Goal: Transaction & Acquisition: Subscribe to service/newsletter

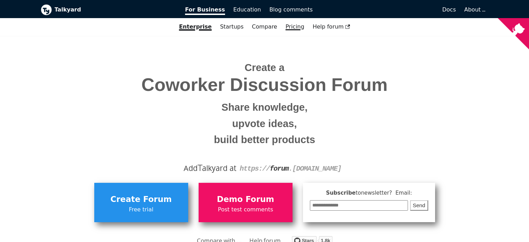
click at [294, 27] on link "Pricing" at bounding box center [294, 27] width 27 height 12
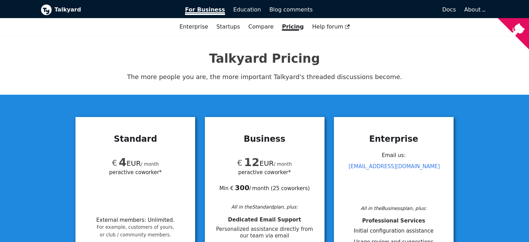
click at [210, 11] on span "For Business" at bounding box center [205, 10] width 40 height 9
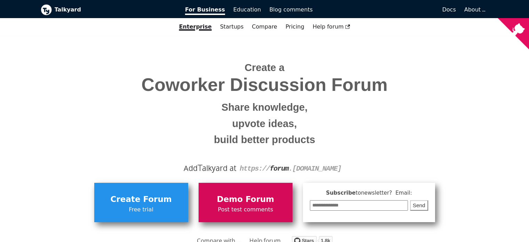
click at [237, 196] on span "Demo Forum" at bounding box center [245, 199] width 87 height 13
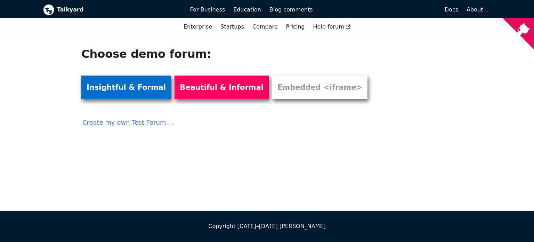
click at [136, 88] on link "Insightful & Formal" at bounding box center [126, 87] width 90 height 24
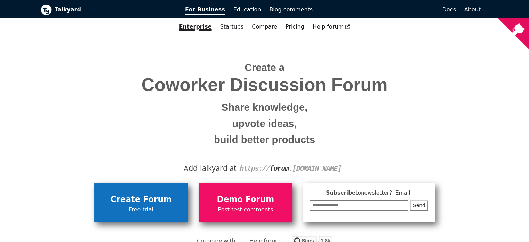
click at [146, 200] on span "Create Forum" at bounding box center [141, 199] width 87 height 13
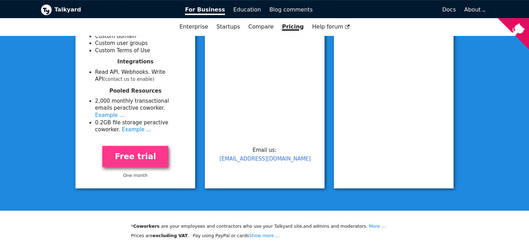
scroll to position [346, 0]
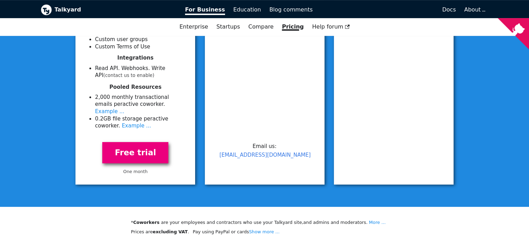
click at [148, 150] on link "Free trial" at bounding box center [135, 152] width 66 height 21
